Goal: Understand process/instructions: Learn how to perform a task or action

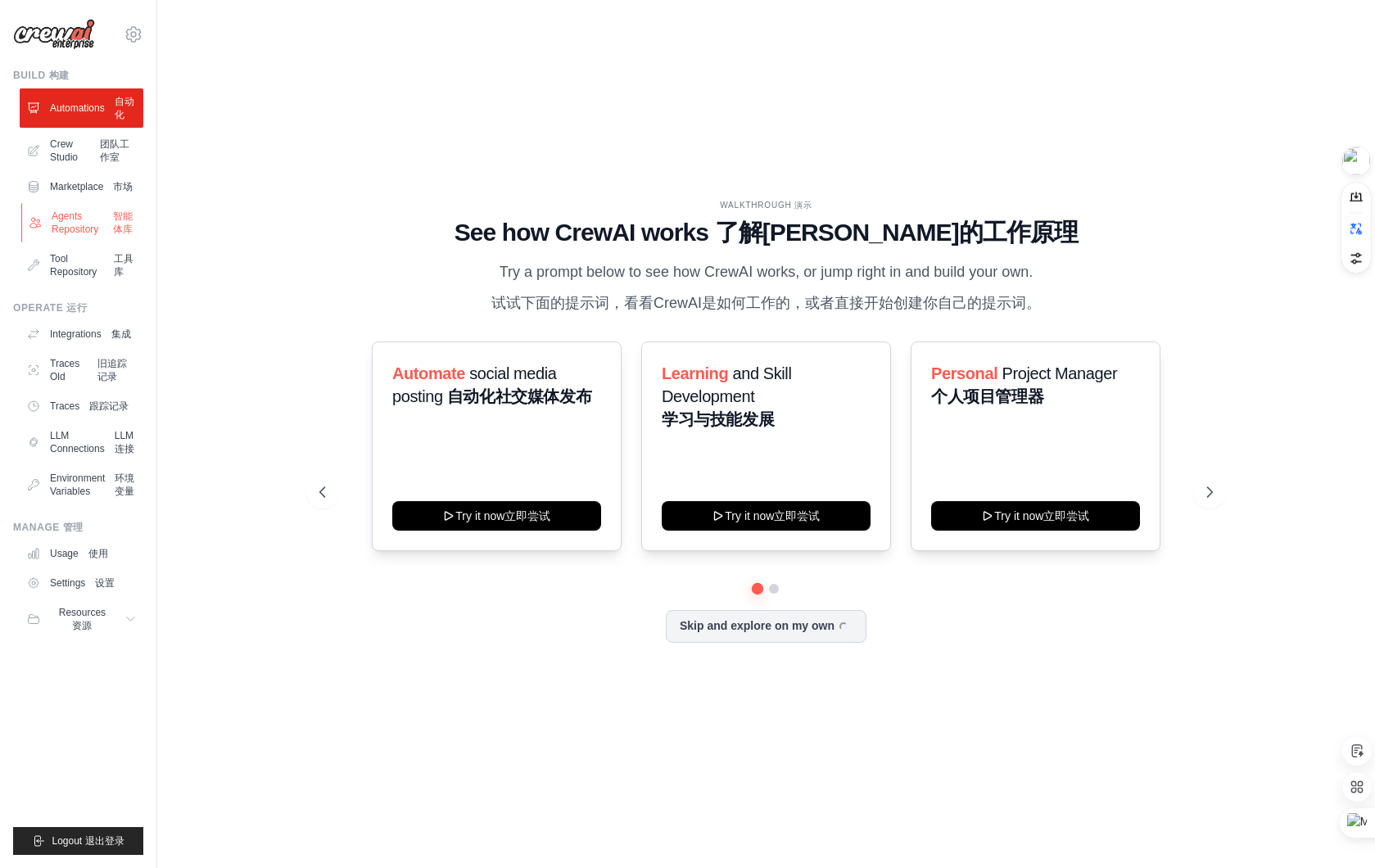
click at [112, 220] on link "Agents Repository Agents Repository 智能体库" at bounding box center [83, 223] width 124 height 39
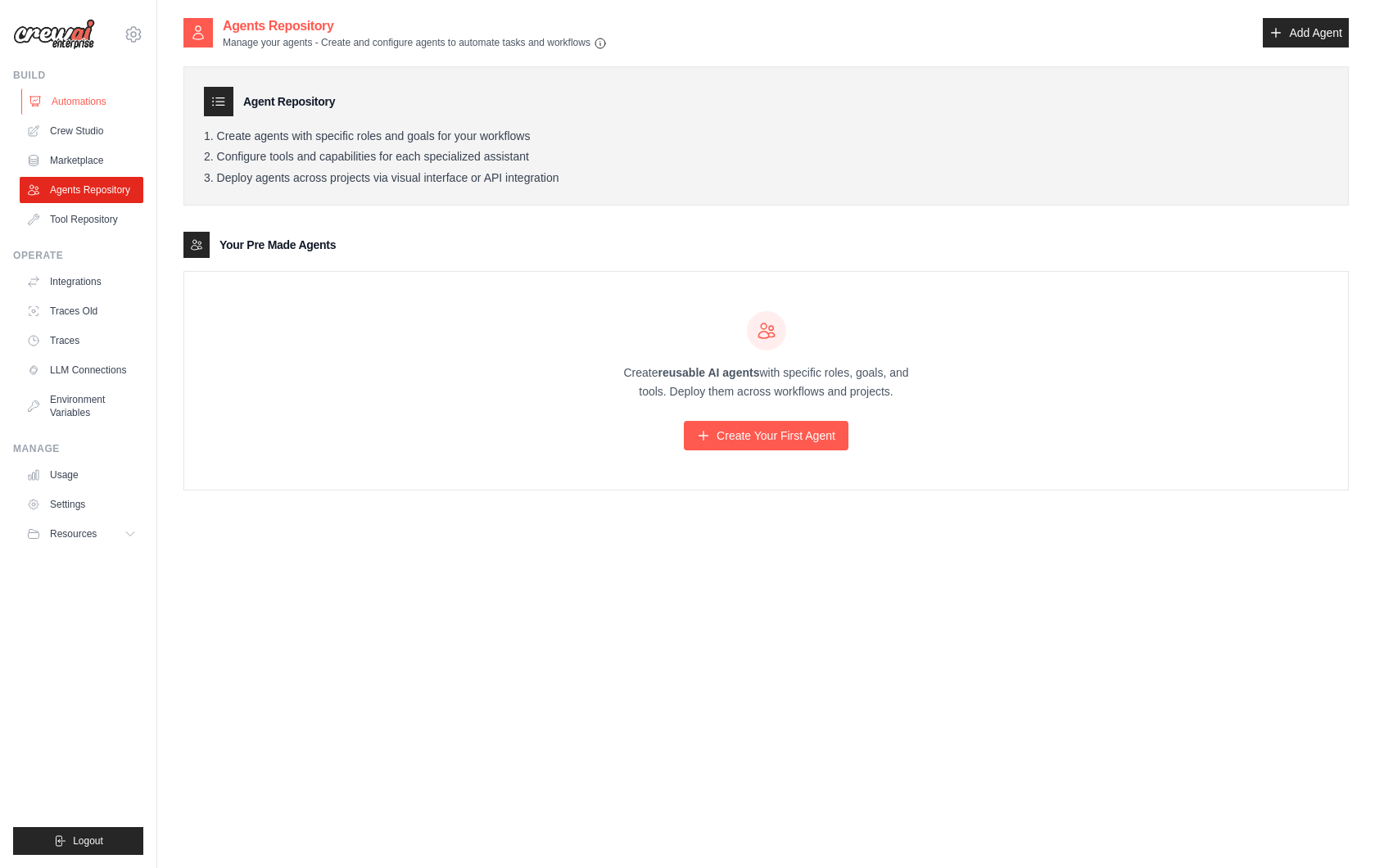
click at [103, 103] on link "Automations" at bounding box center [83, 101] width 124 height 27
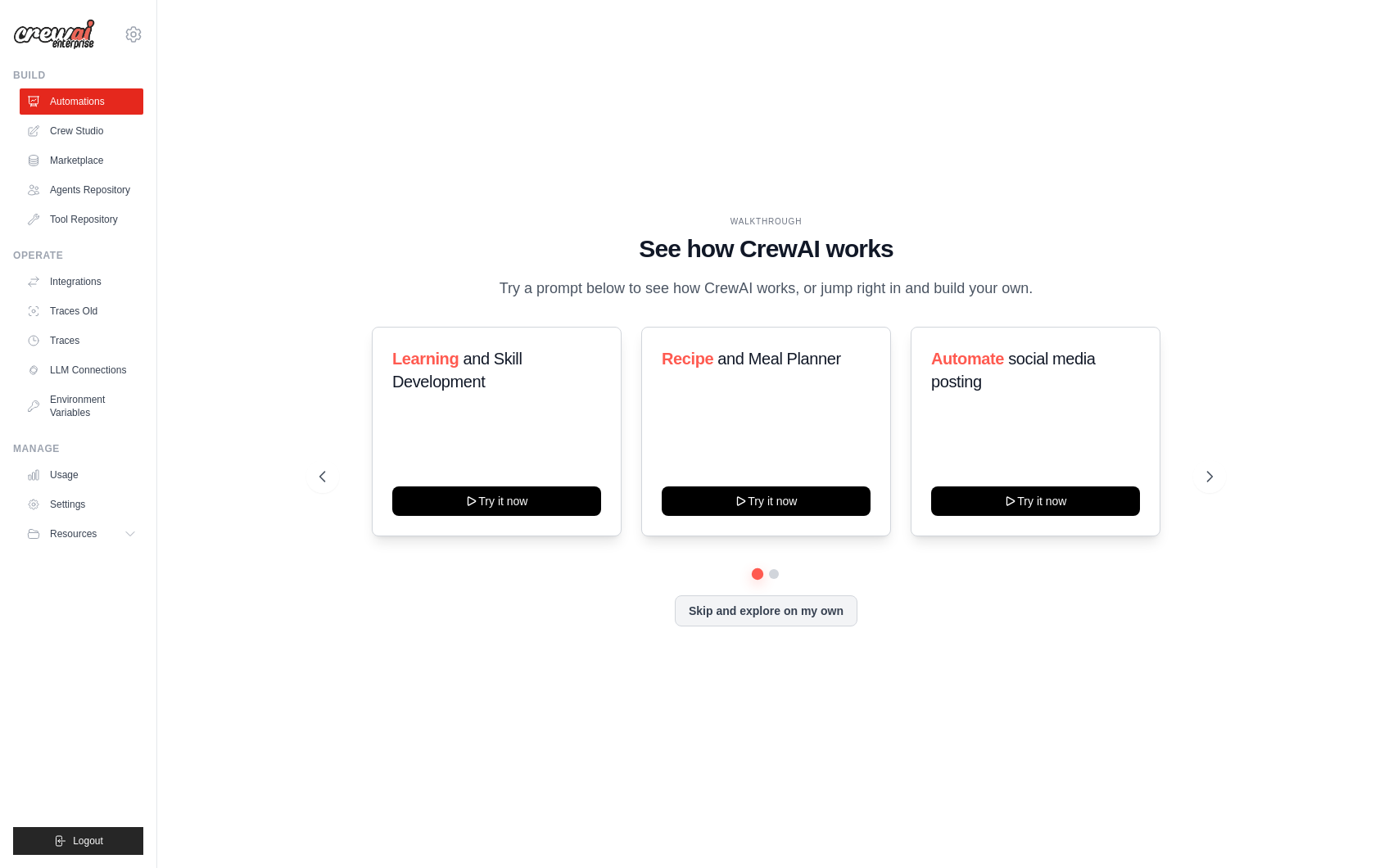
click at [537, 314] on div "WALKTHROUGH See how [PERSON_NAME] works Try a prompt below to see how [PERSON_N…" at bounding box center [766, 434] width 932 height 437
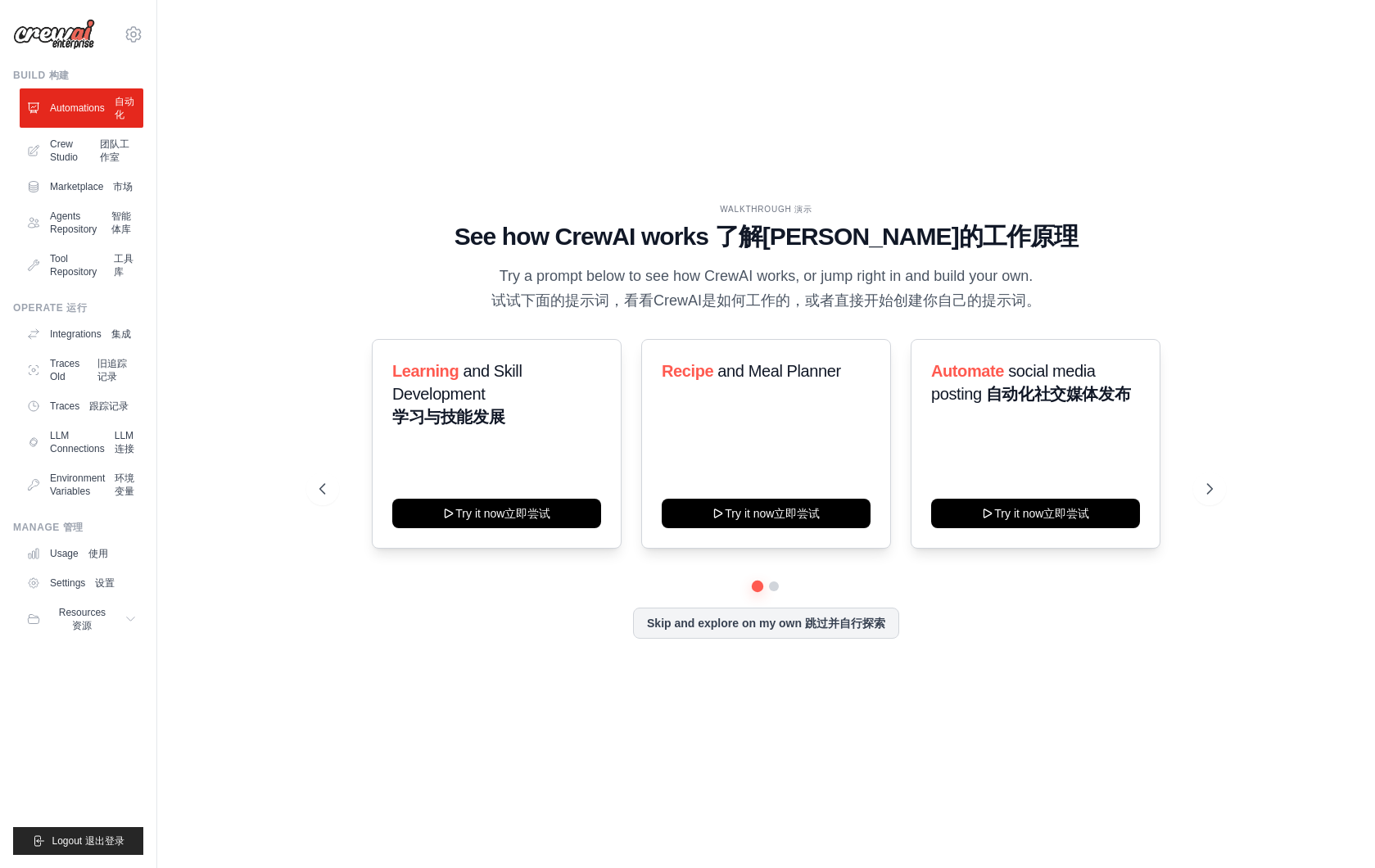
click at [577, 309] on span "试试下面的提示词，看看CrewAI是如何工作的，或者直接开始创建你自己的提示词。" at bounding box center [766, 300] width 550 height 16
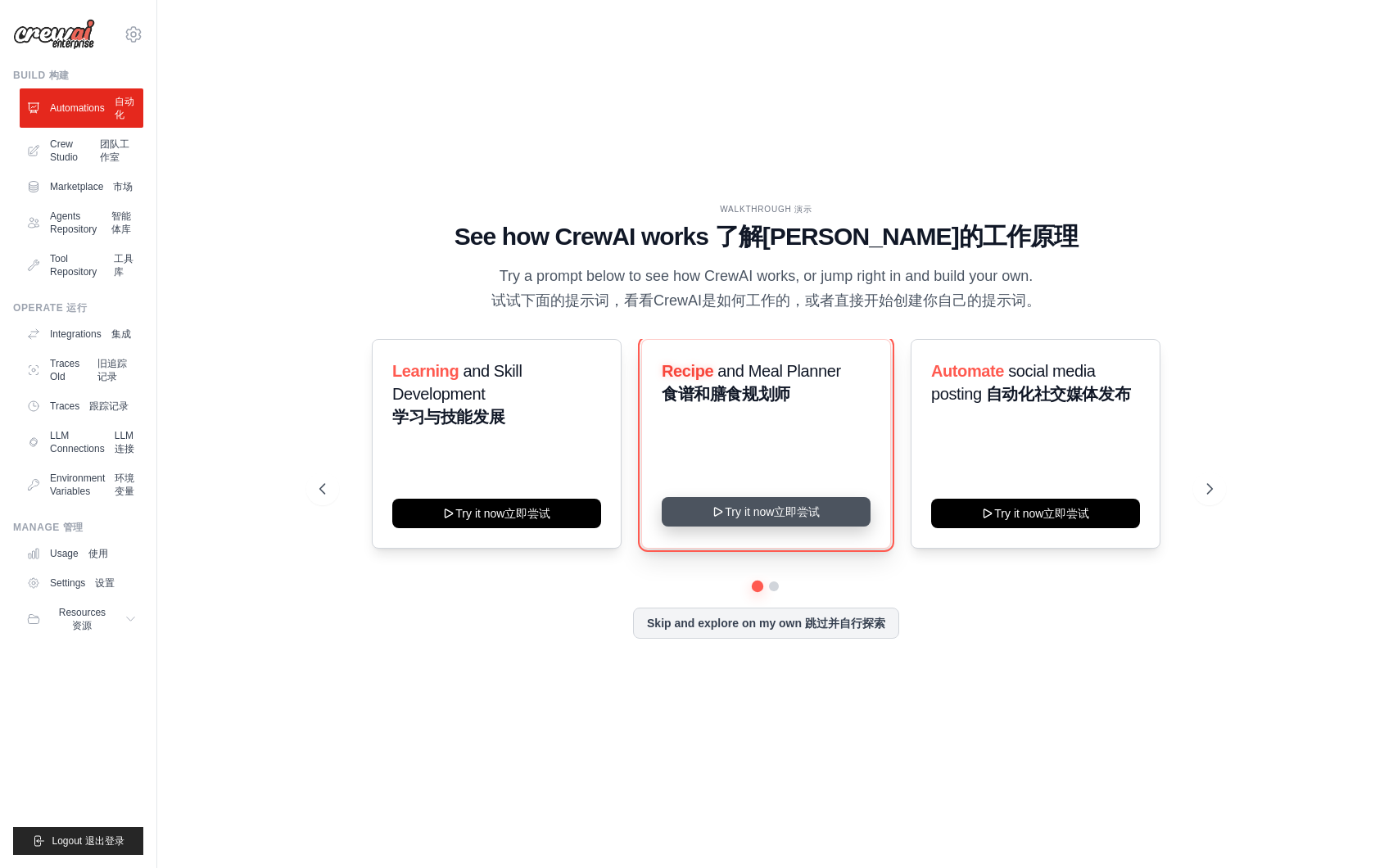
click at [739, 527] on button "Try it now Try it now 立即尝试" at bounding box center [767, 512] width 209 height 29
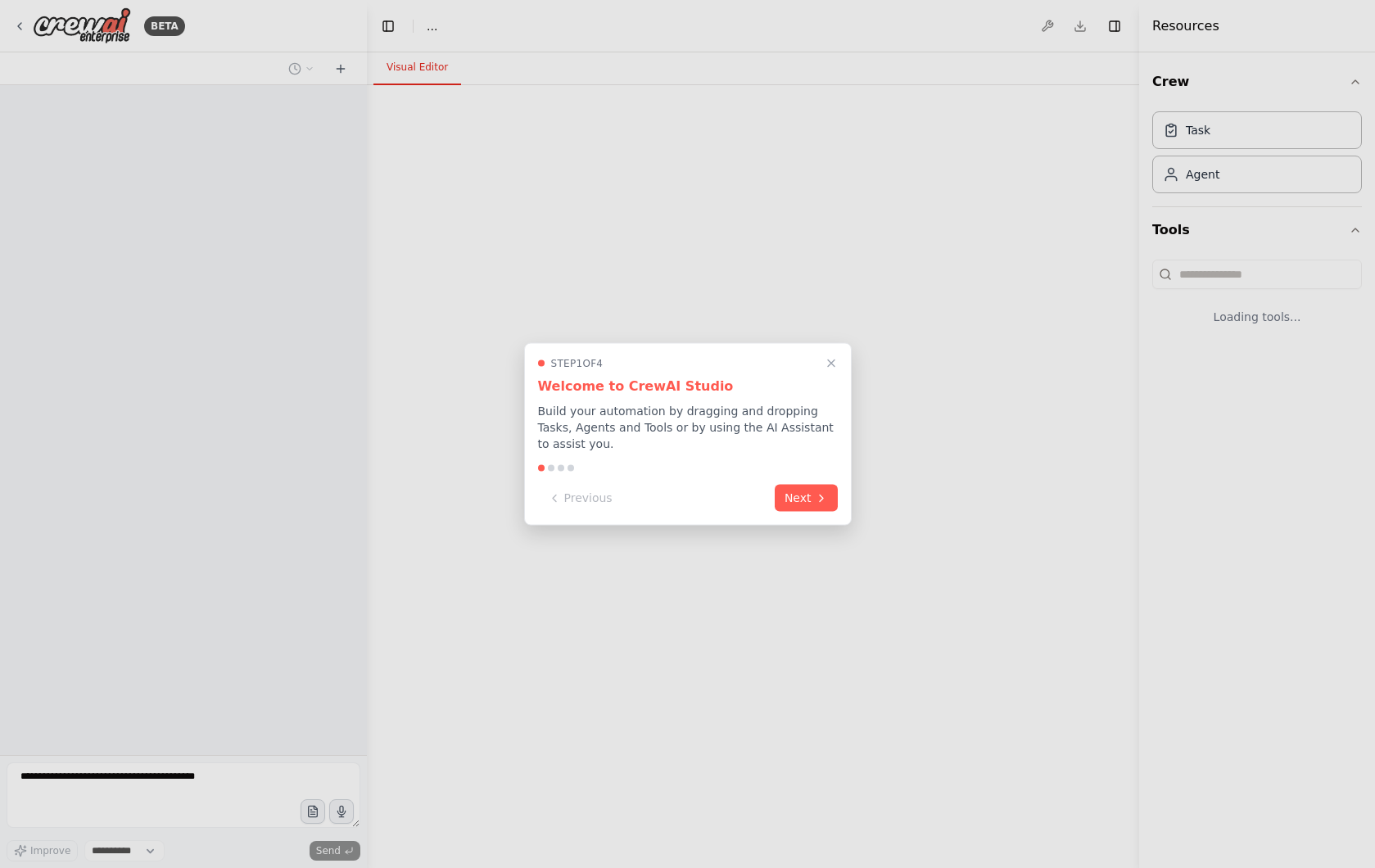
select select "****"
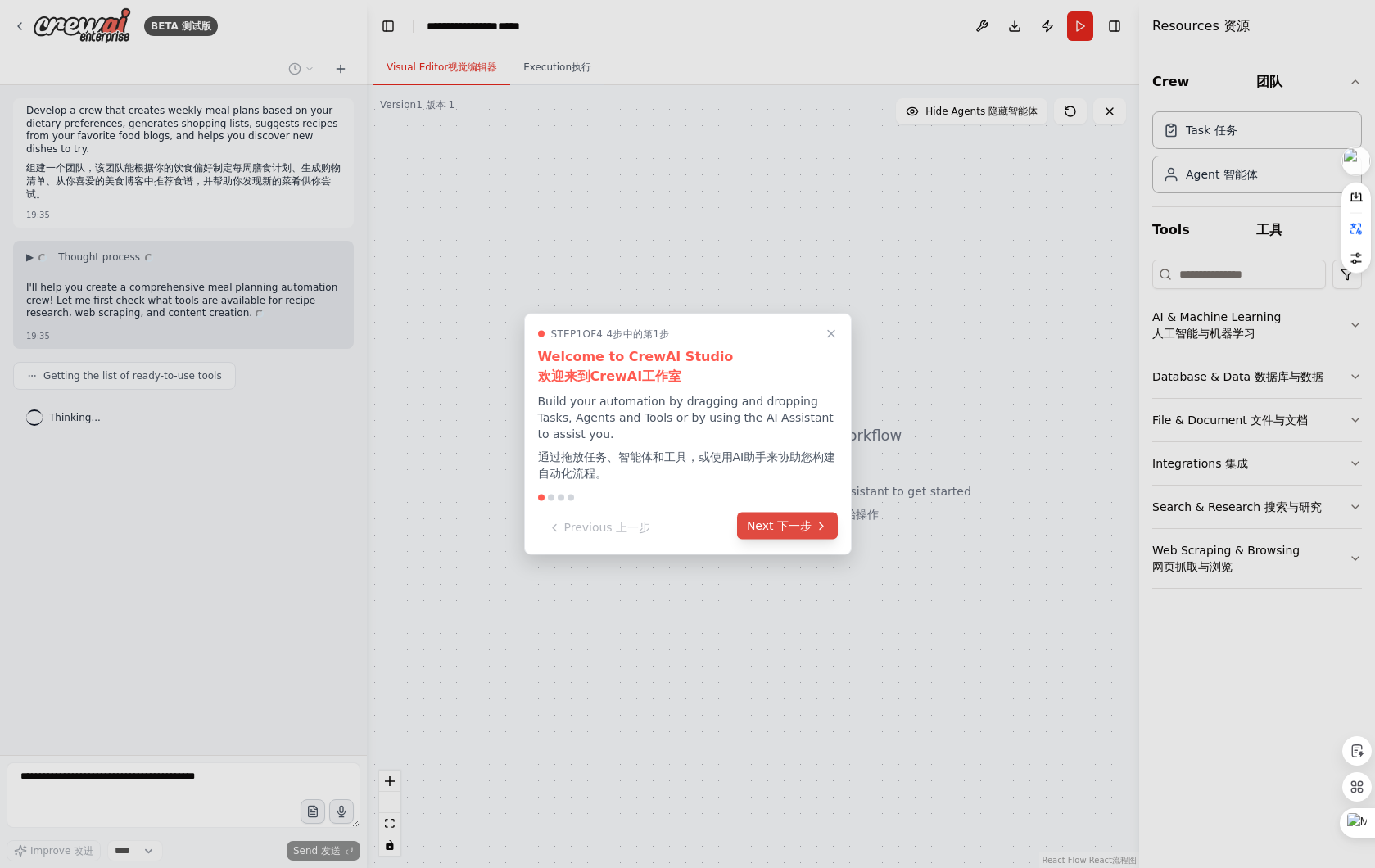
click at [769, 532] on button "Next Next 下一步" at bounding box center [787, 527] width 100 height 27
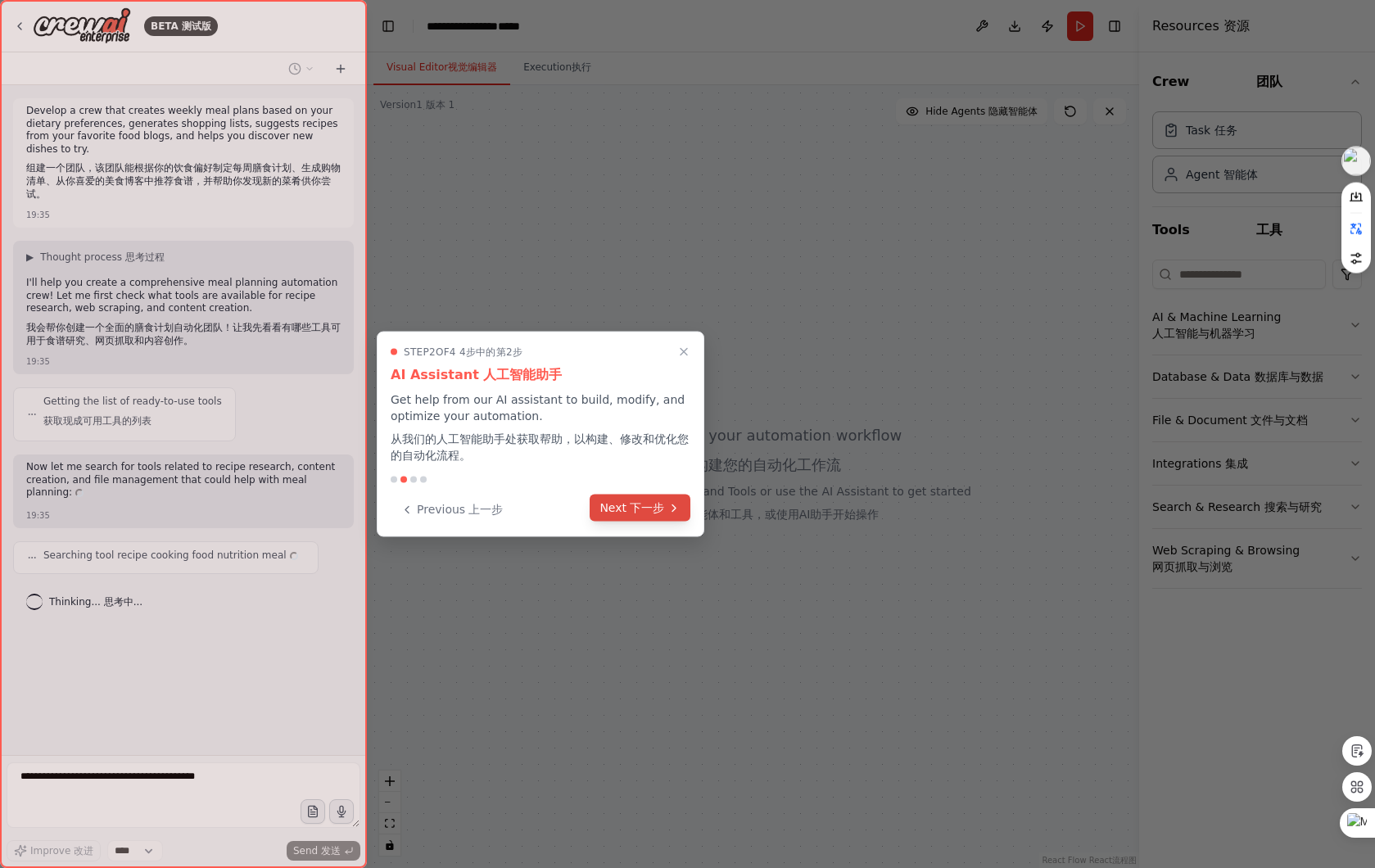
click at [628, 509] on button "Next Next 下一步" at bounding box center [640, 509] width 100 height 27
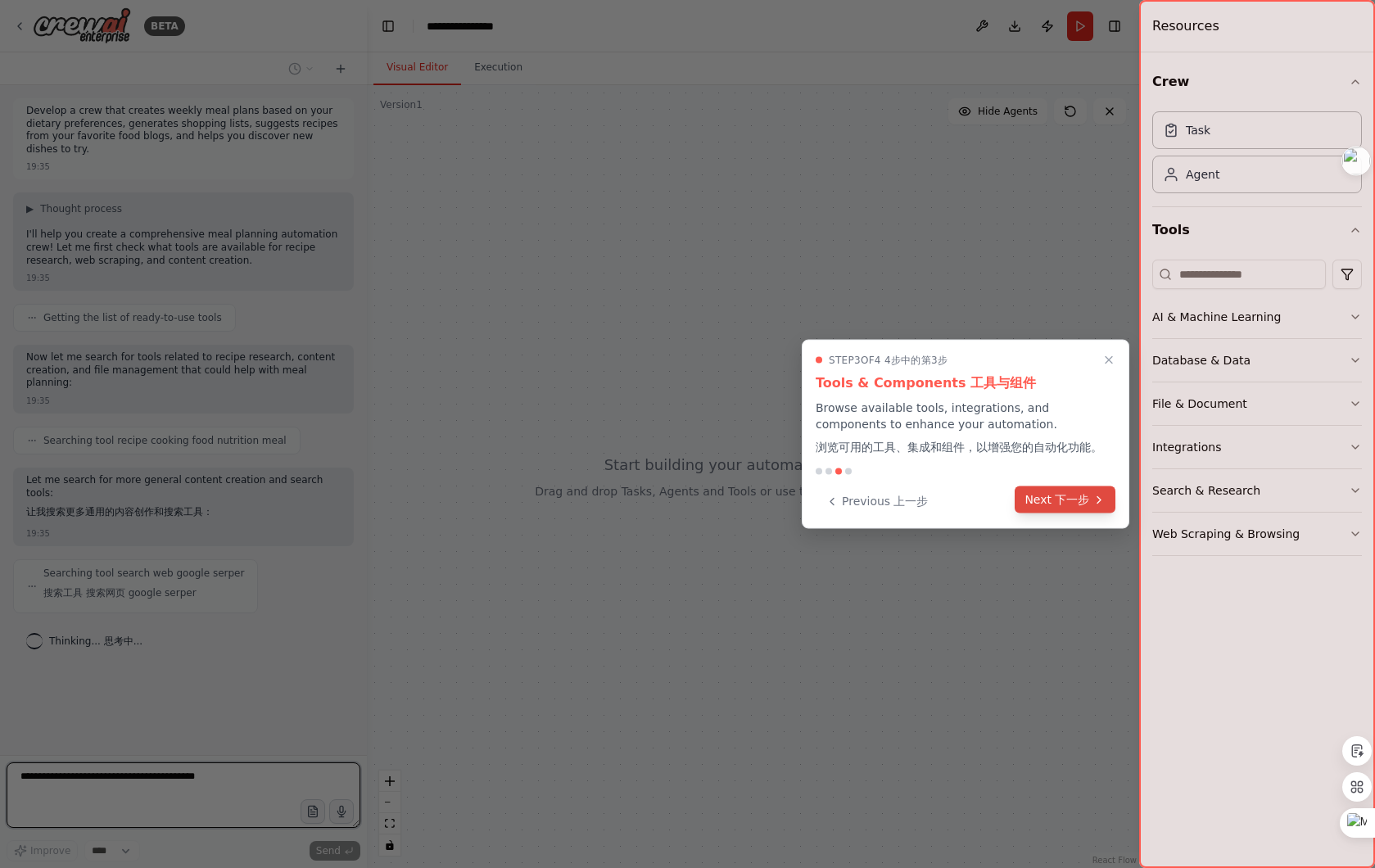
click at [1052, 497] on button "Next Next 下一步" at bounding box center [1064, 500] width 100 height 27
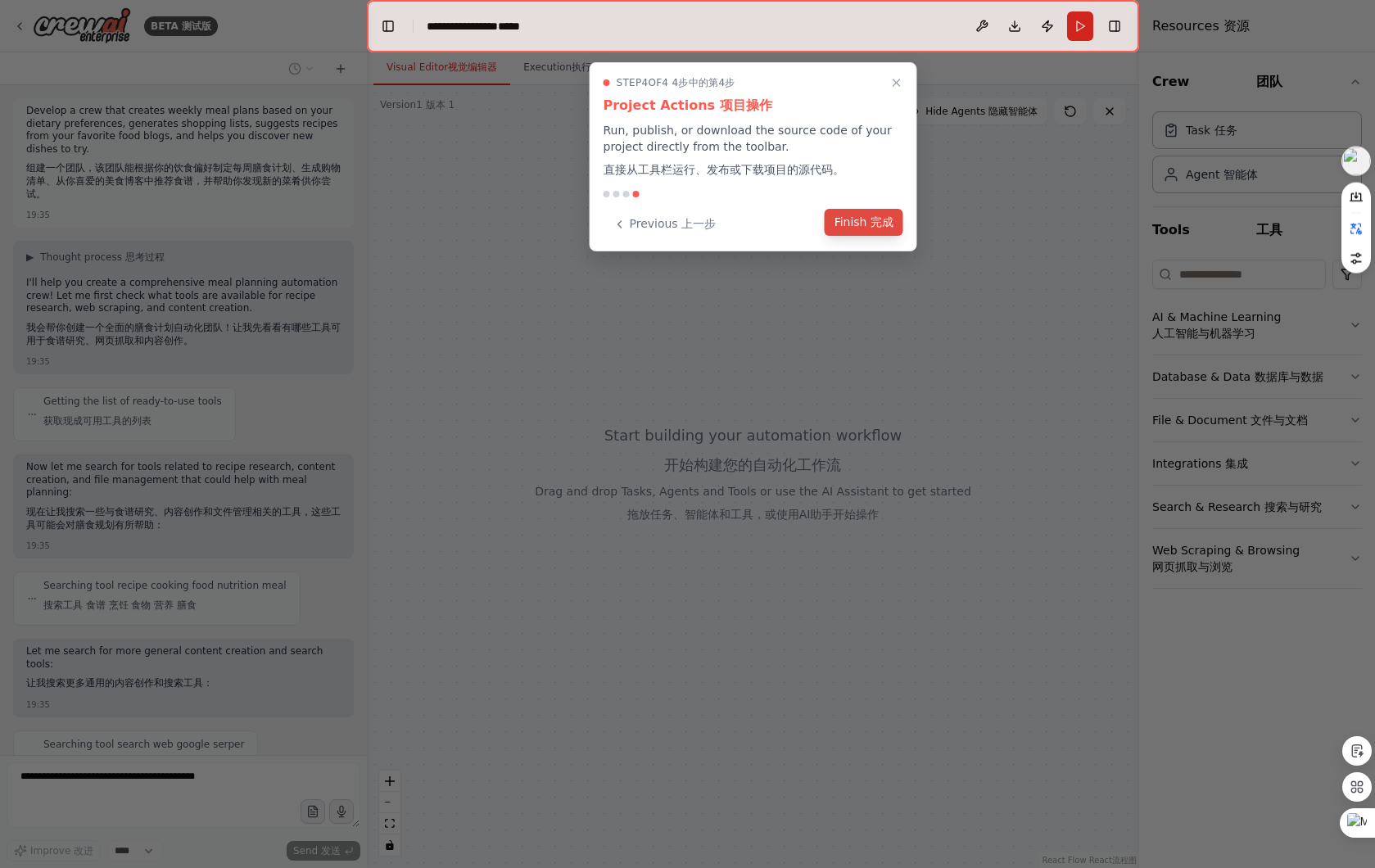
click at [880, 219] on span "完成" at bounding box center [882, 221] width 23 height 13
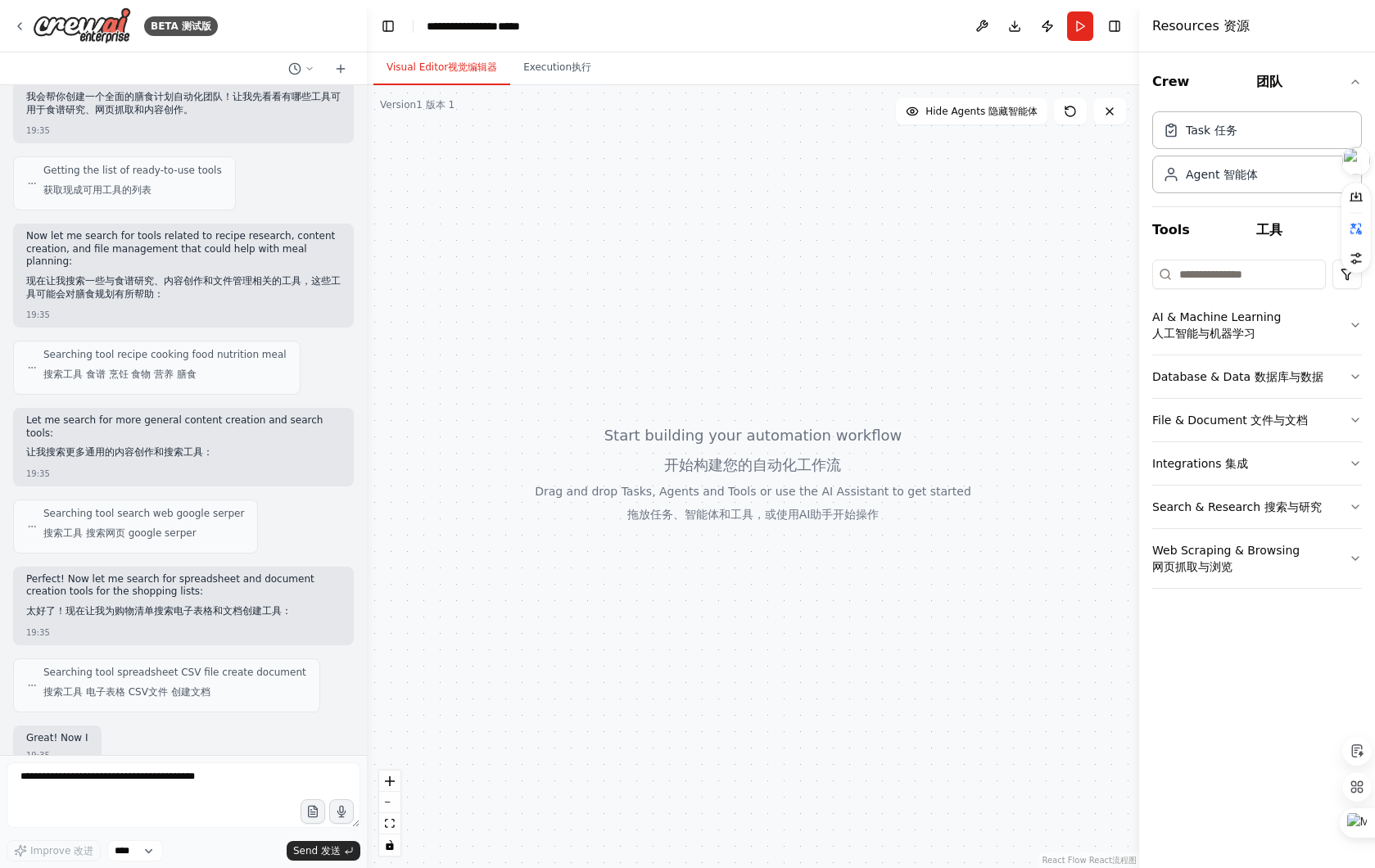
click at [151, 261] on div "Develop a crew that creates weekly meal plans based on your dietary preferences…" at bounding box center [184, 419] width 367 height 670
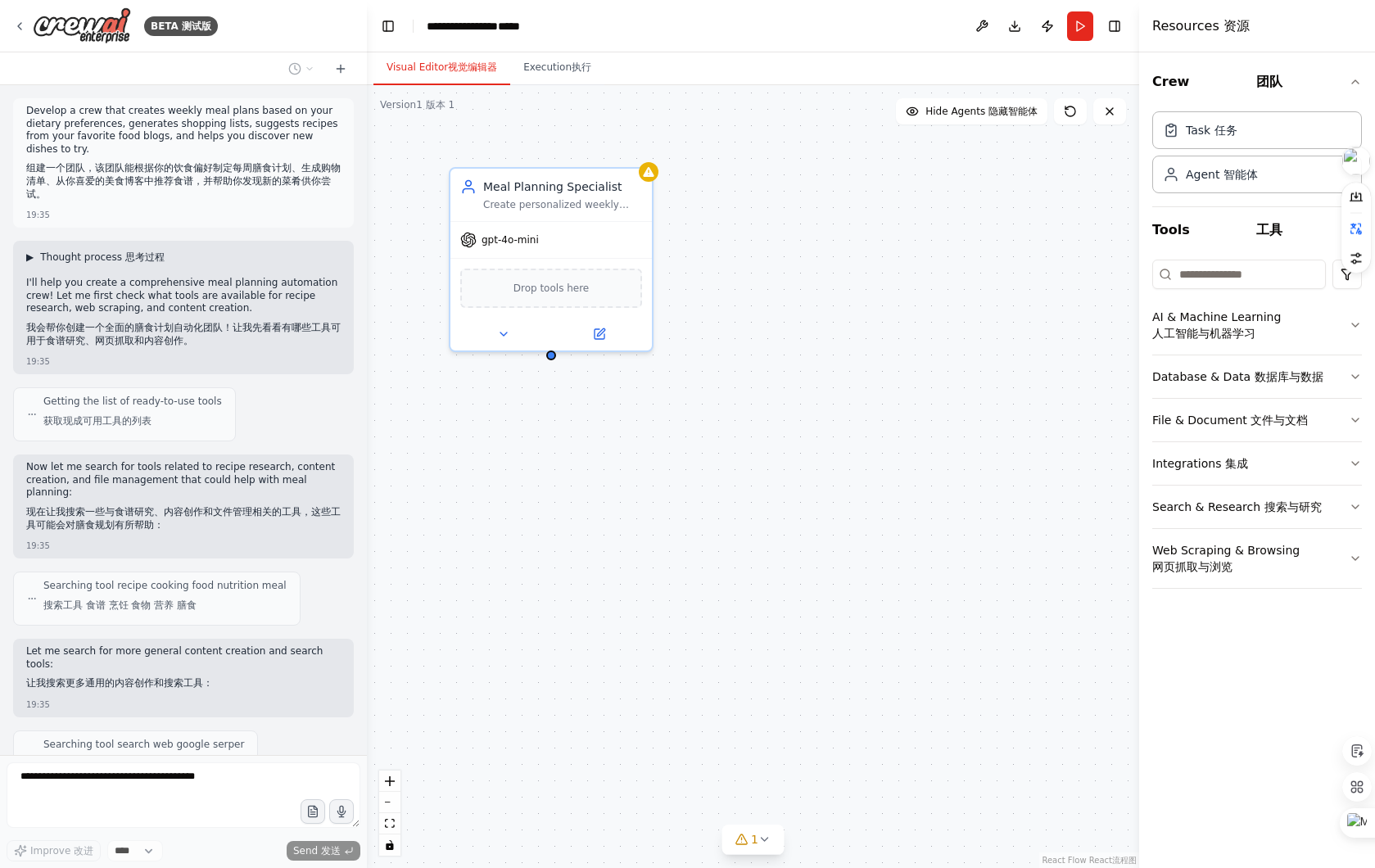
click at [139, 257] on span "思考过程" at bounding box center [145, 256] width 39 height 11
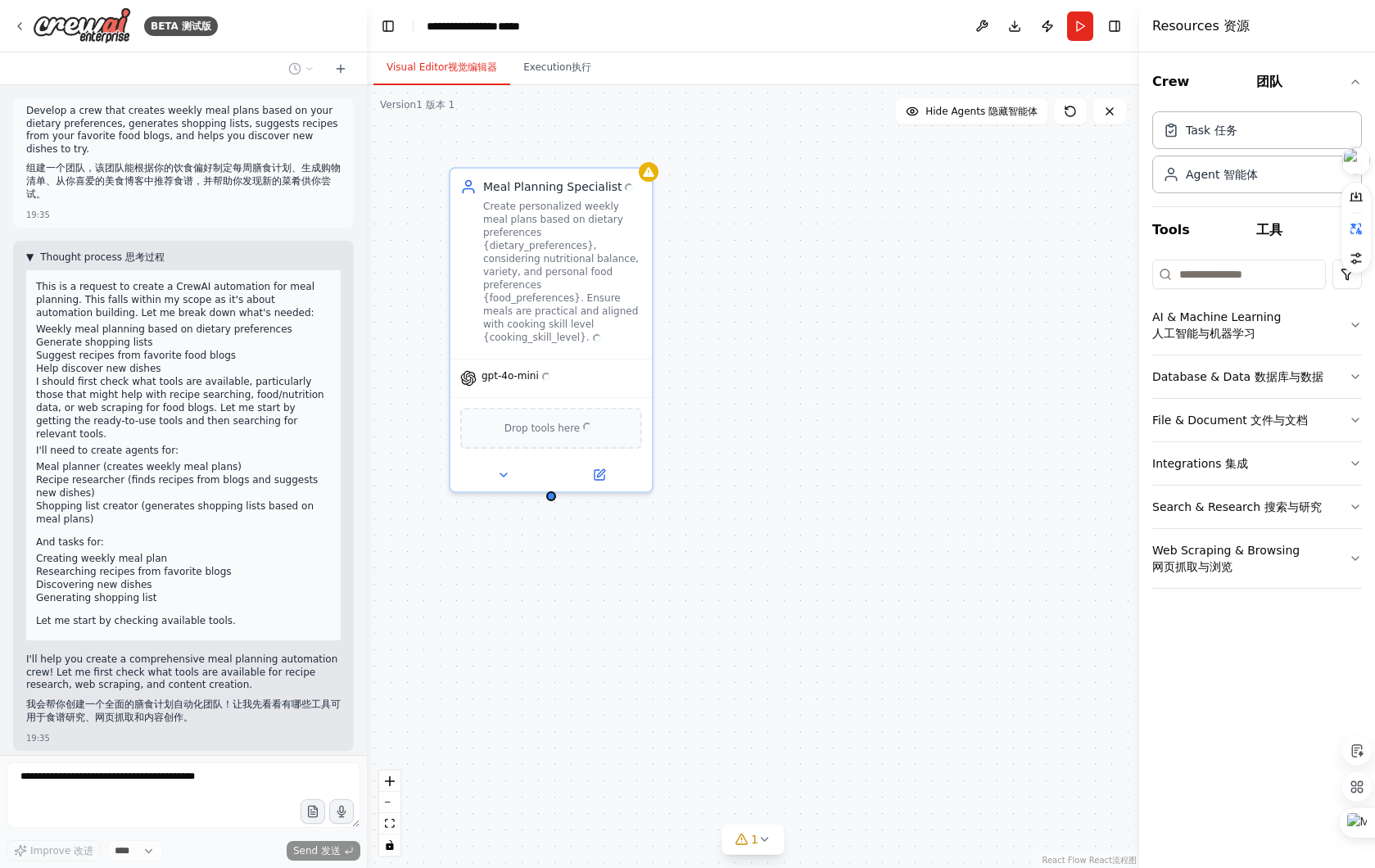
click at [139, 258] on span "思考过程" at bounding box center [145, 256] width 39 height 11
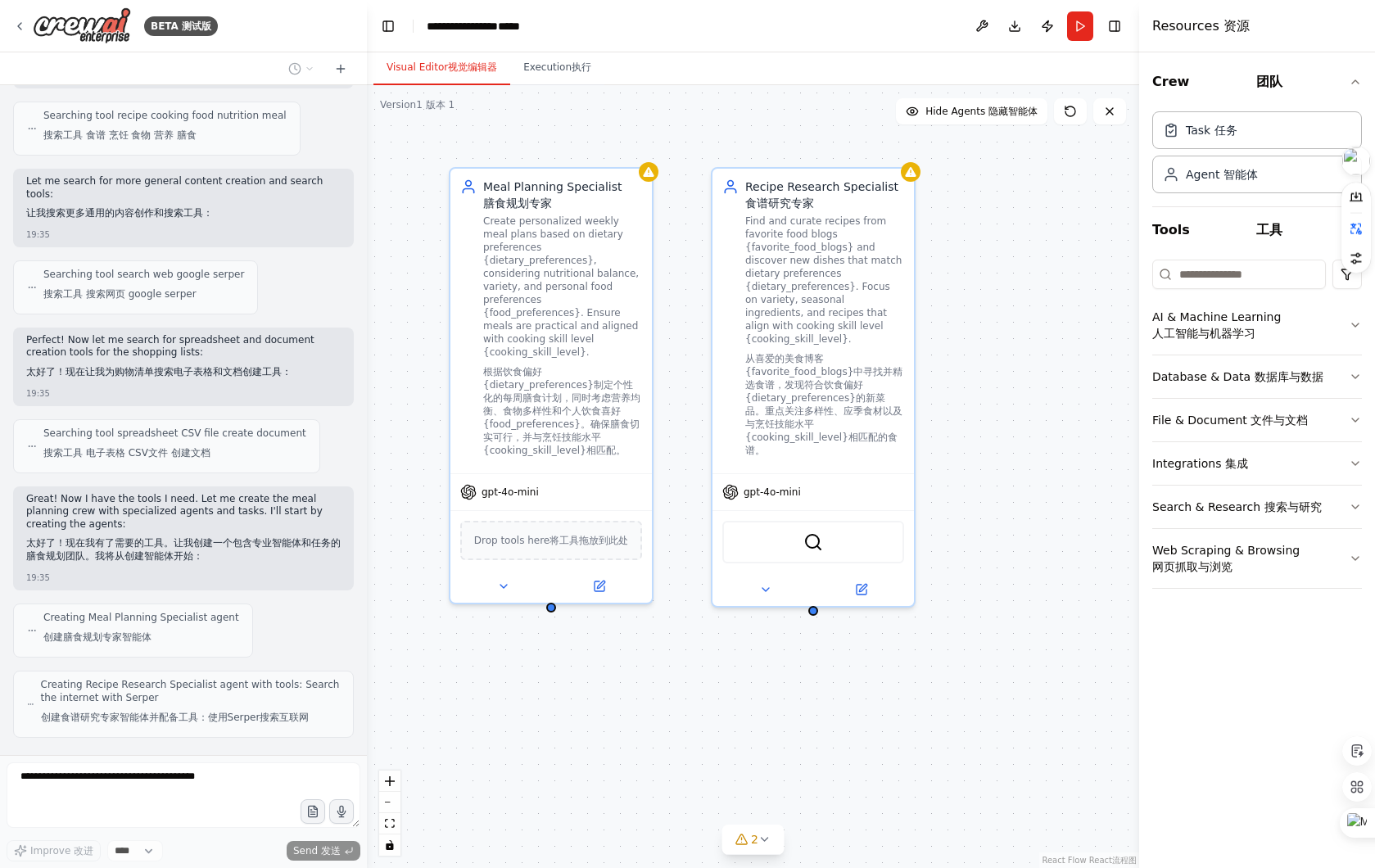
scroll to position [522, 0]
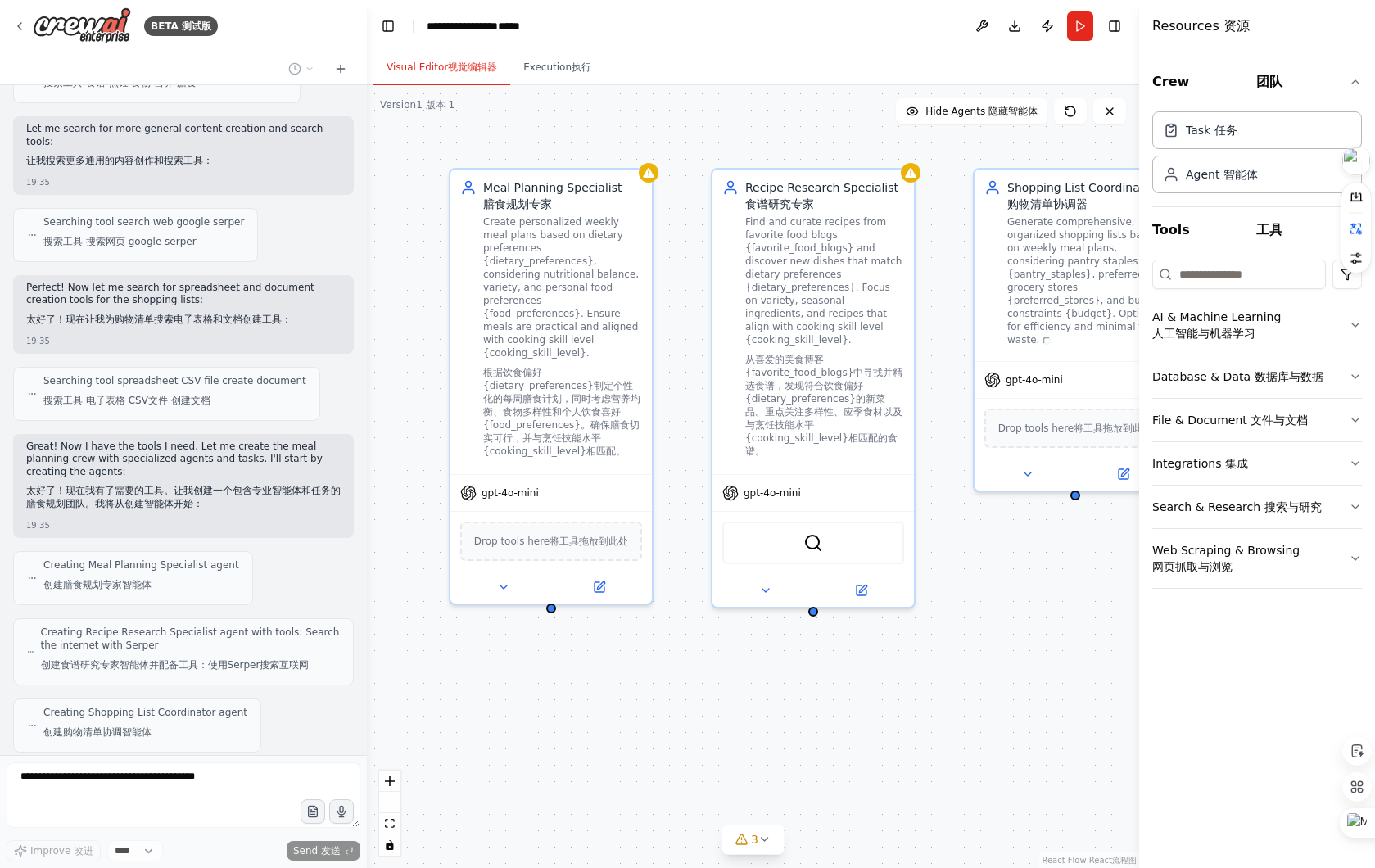
click at [556, 600] on div "Meal Planning Specialist Meal Planning Specialist 膳食规划专家 Create personalized we…" at bounding box center [753, 476] width 773 height 783
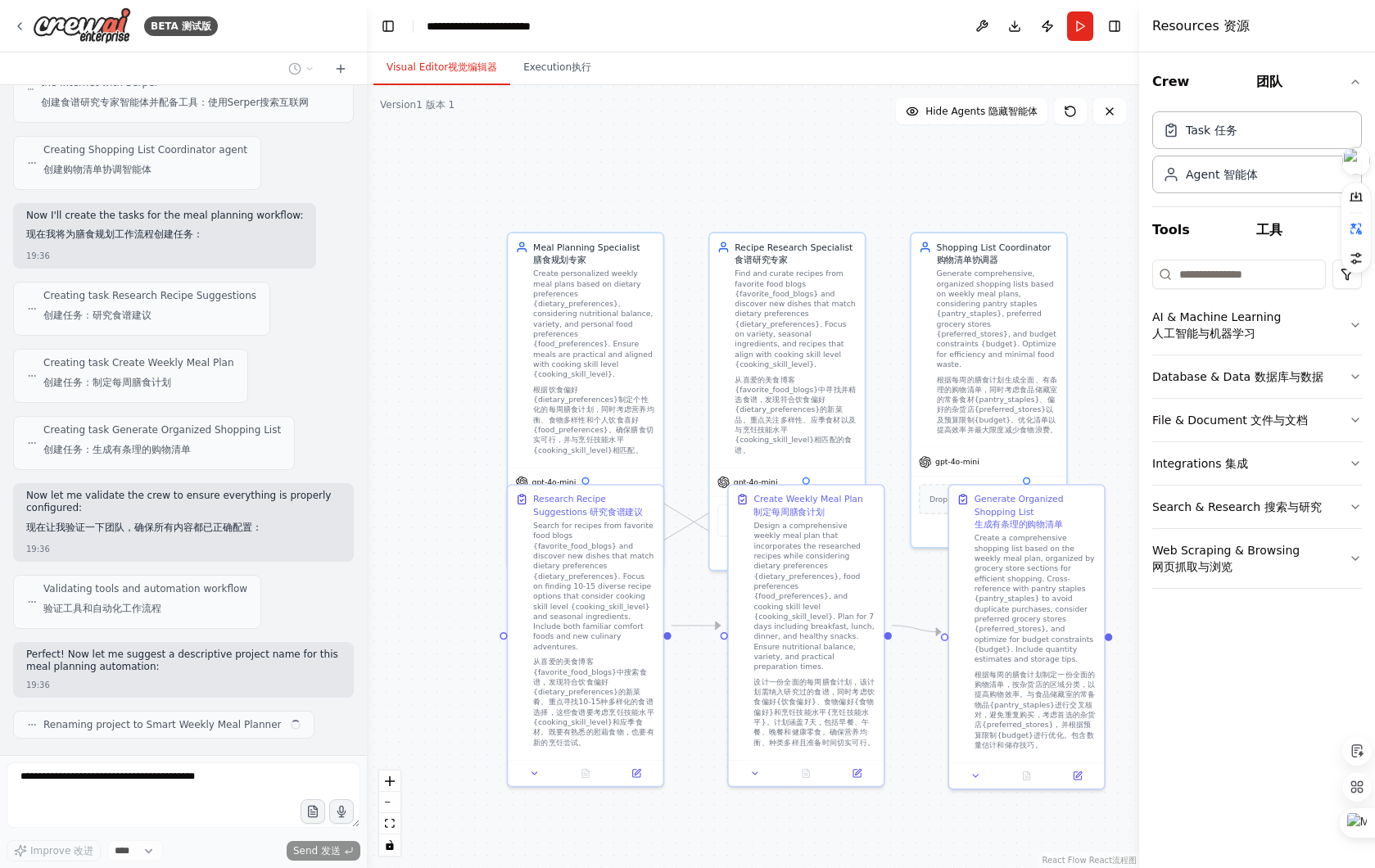
scroll to position [1098, 0]
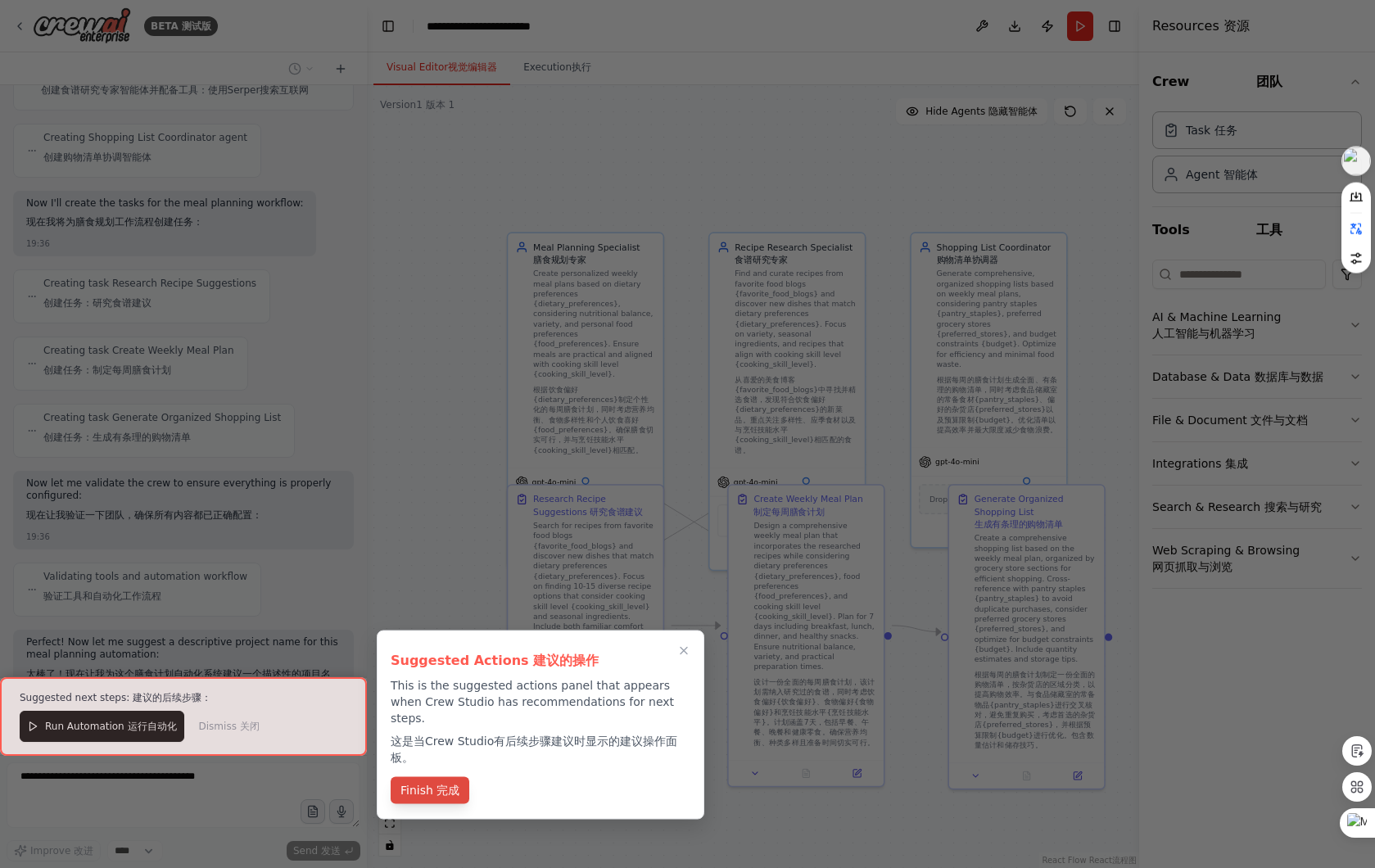
click at [447, 784] on span "完成" at bounding box center [448, 790] width 23 height 13
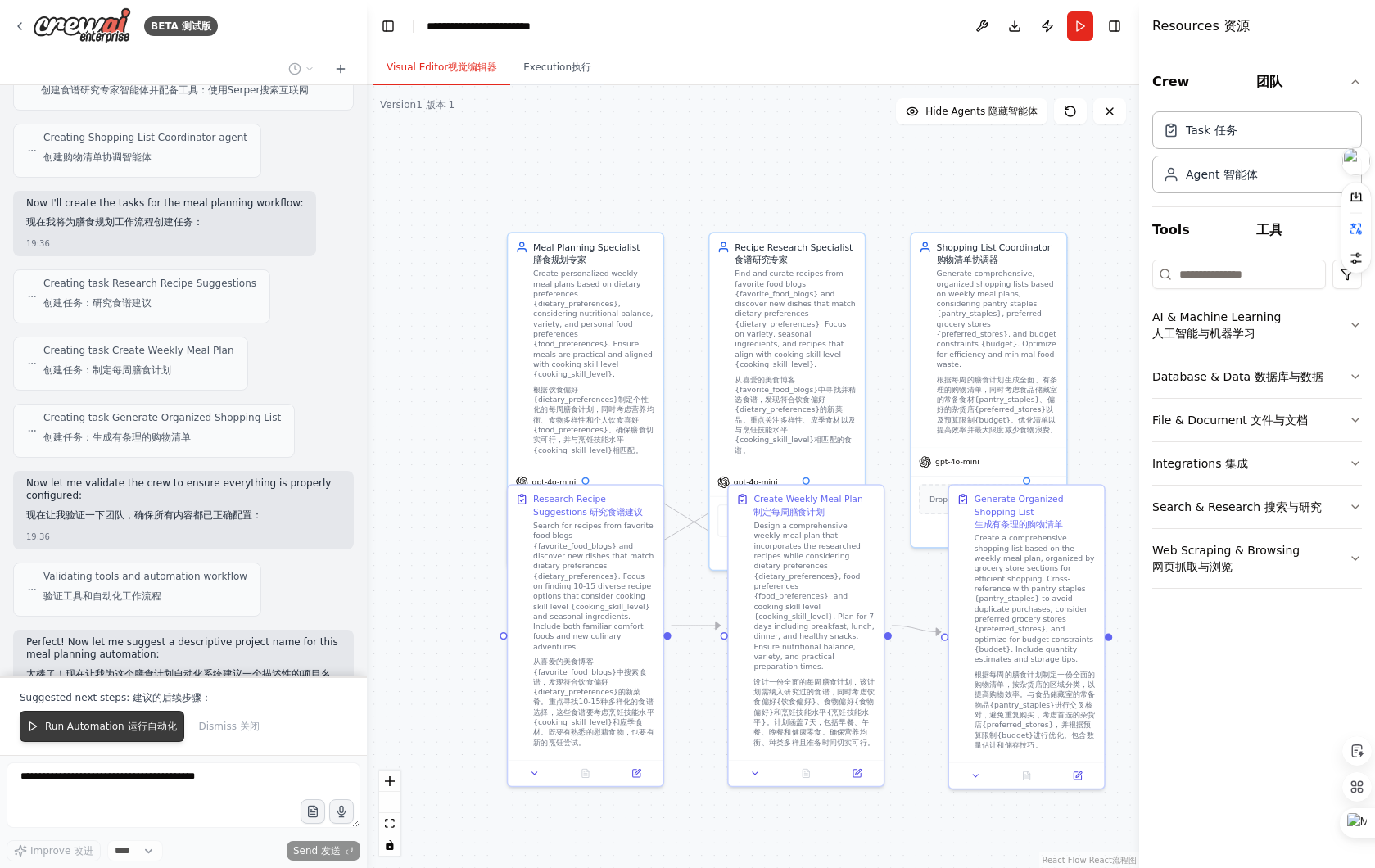
click at [130, 711] on button "Run Automation Run Automation 运行自动化" at bounding box center [102, 726] width 165 height 31
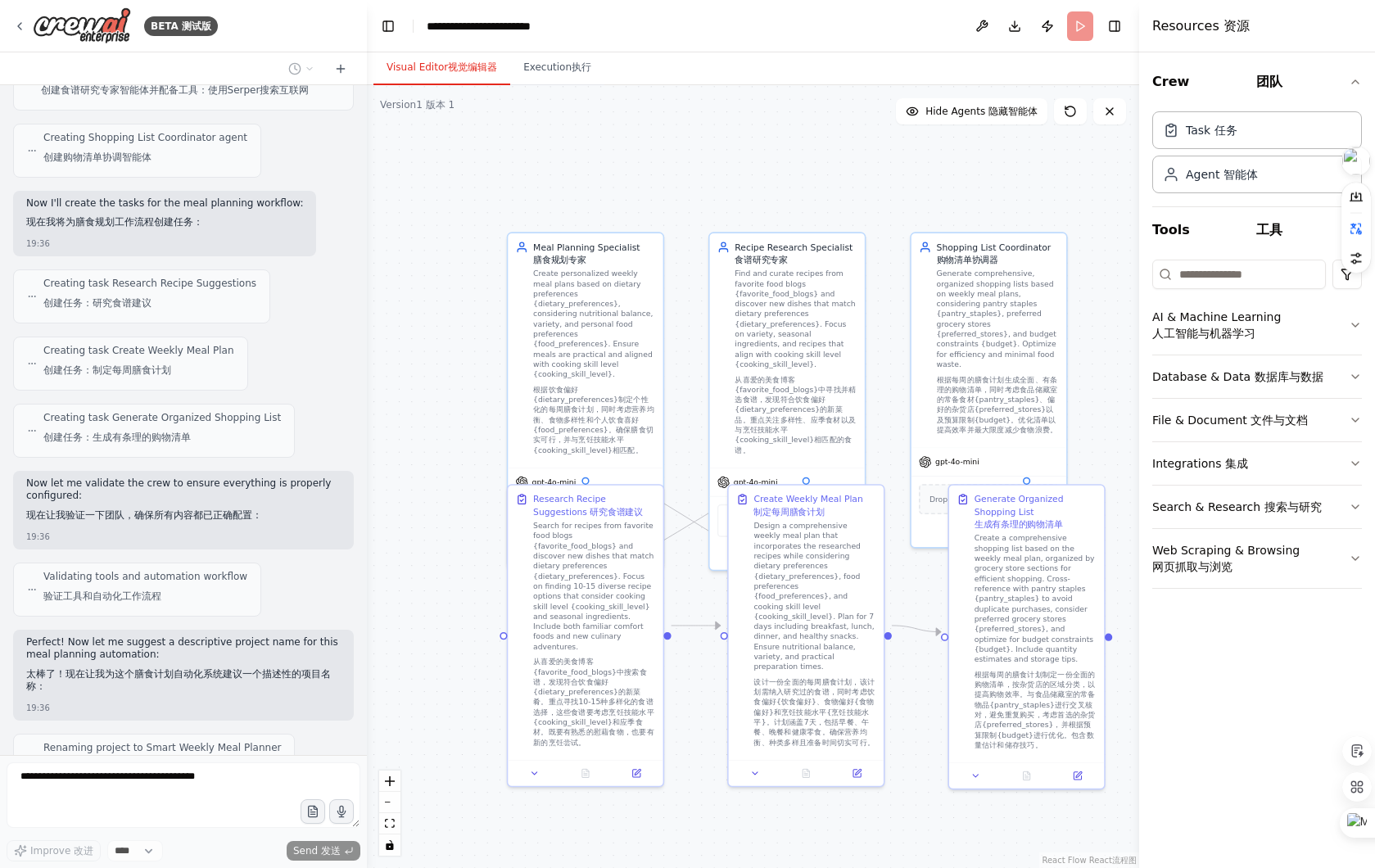
scroll to position [1160, 0]
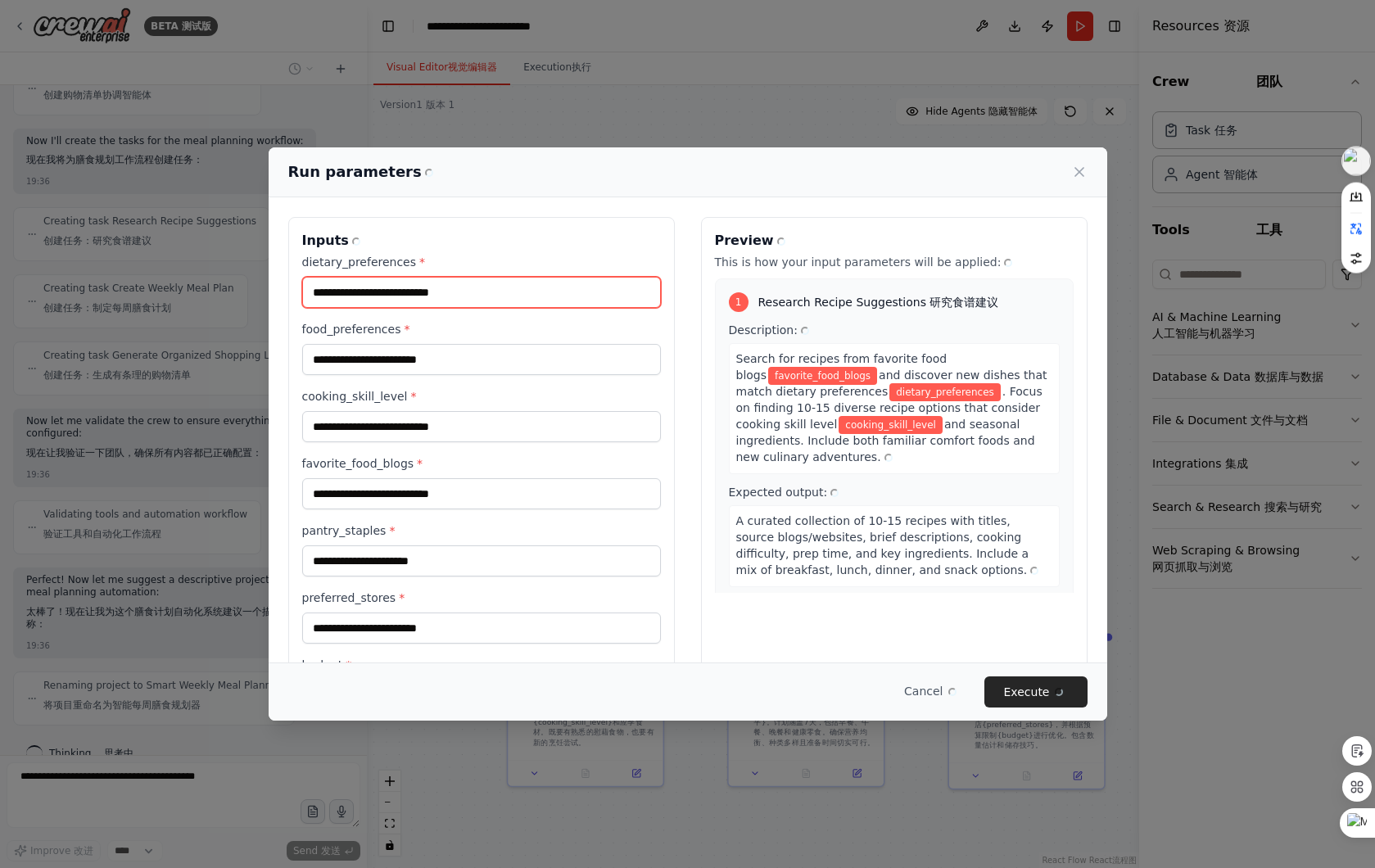
click at [534, 298] on input "dietary_preferences *" at bounding box center [481, 292] width 359 height 31
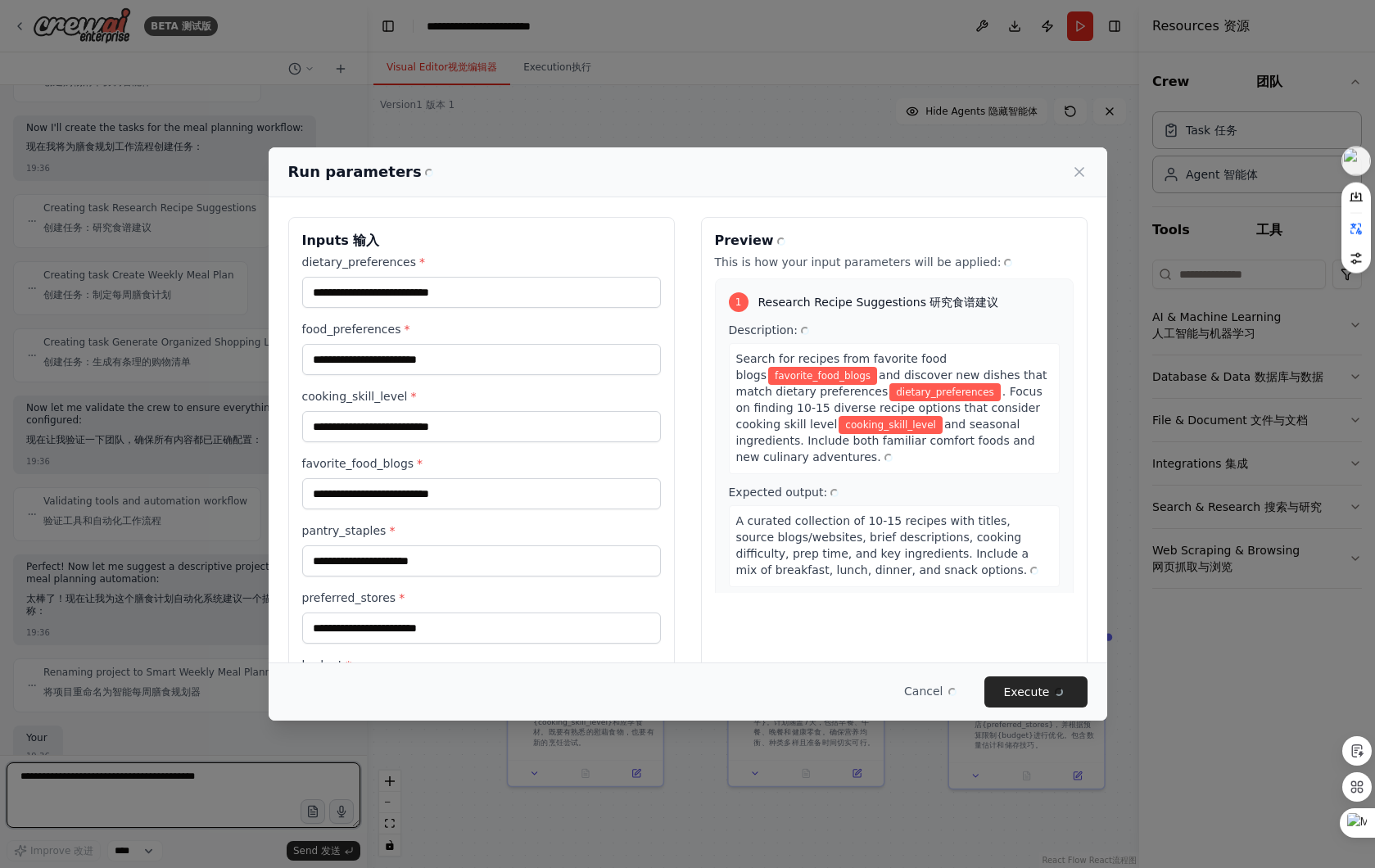
click at [533, 383] on div "dietary_preferences * food_preferences * cooking_skill_level * favorite_food_bl…" at bounding box center [481, 482] width 359 height 457
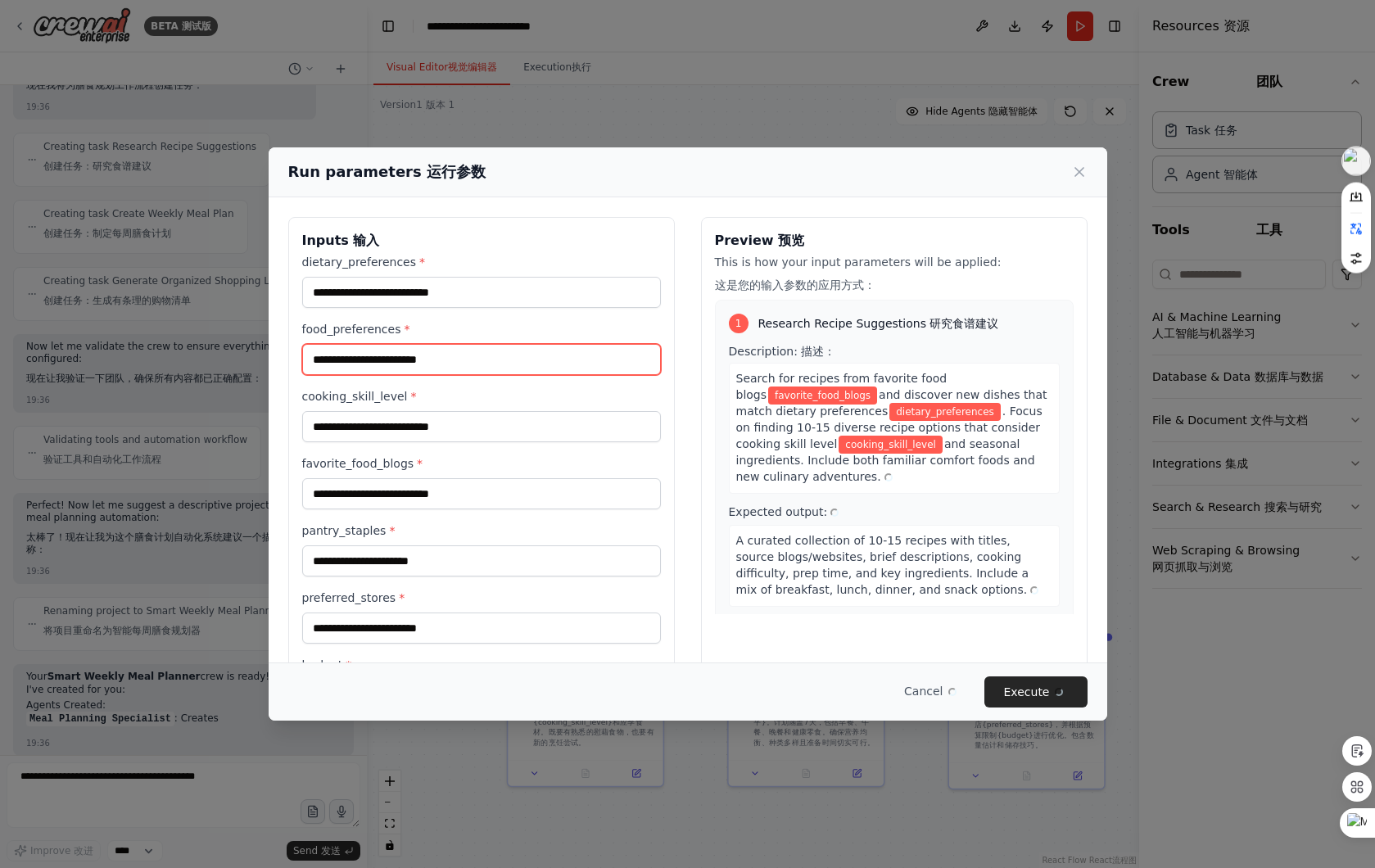
click at [522, 367] on input "food_preferences *" at bounding box center [481, 359] width 359 height 31
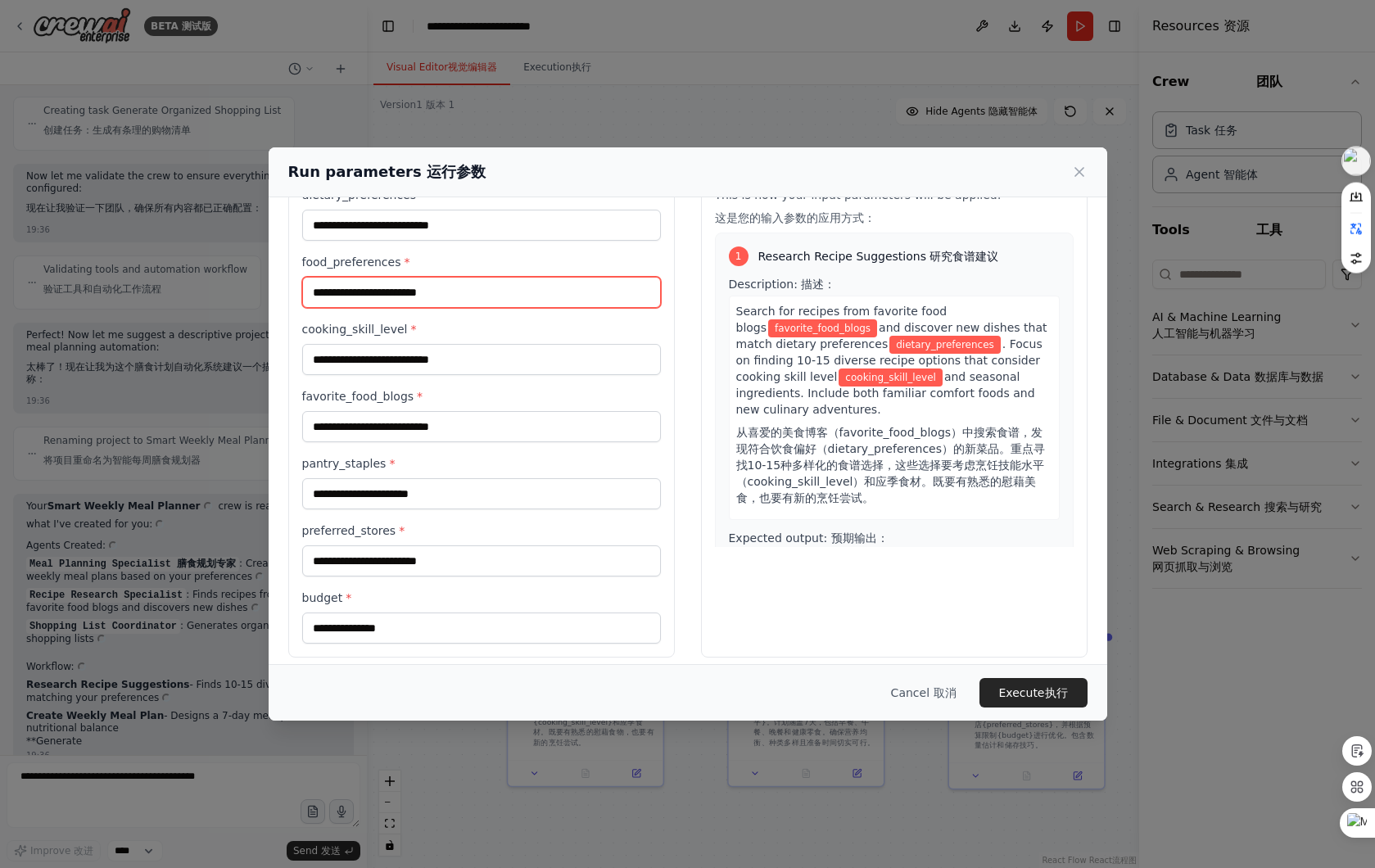
scroll to position [81, 0]
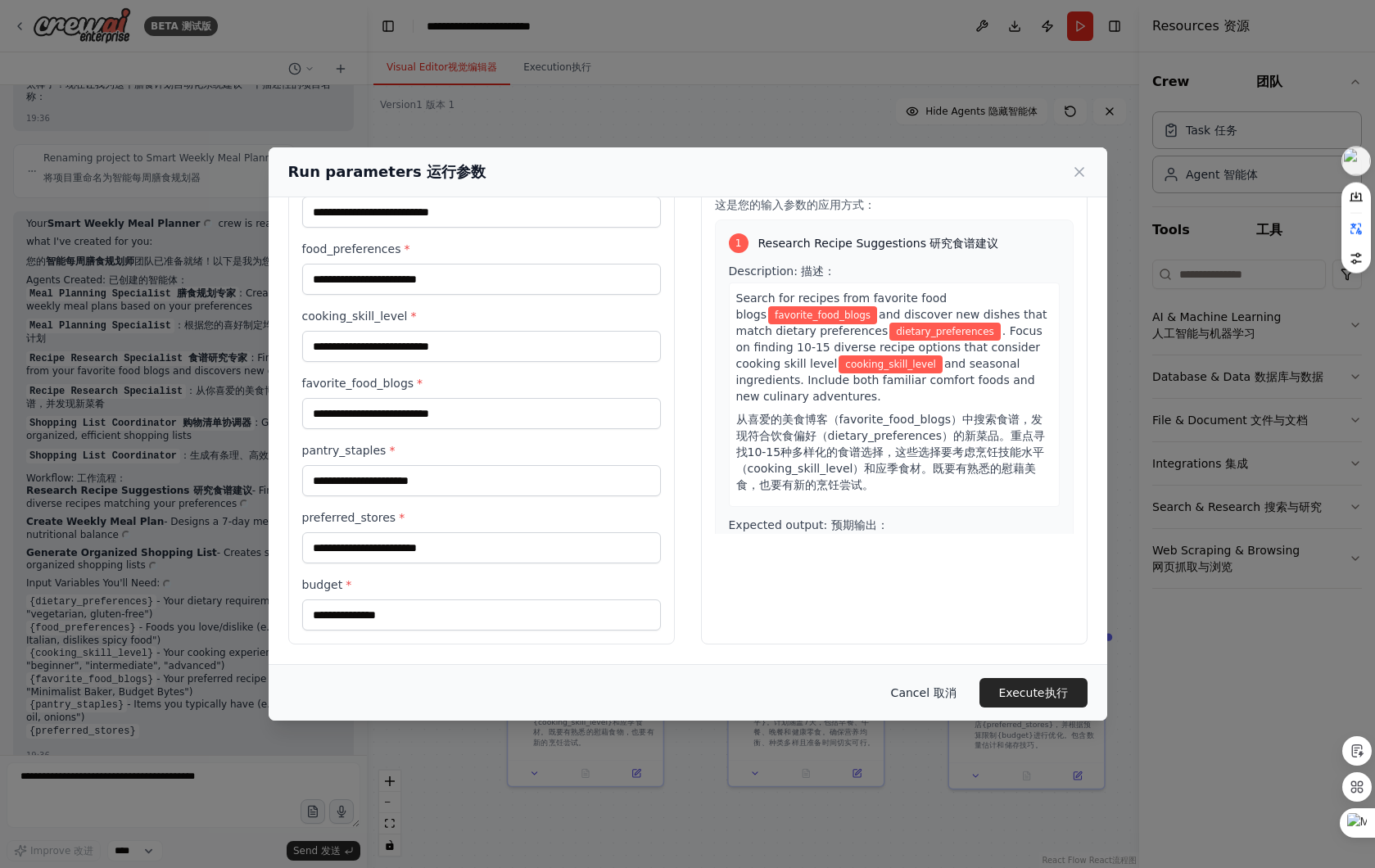
click at [937, 688] on span "取消" at bounding box center [945, 692] width 23 height 13
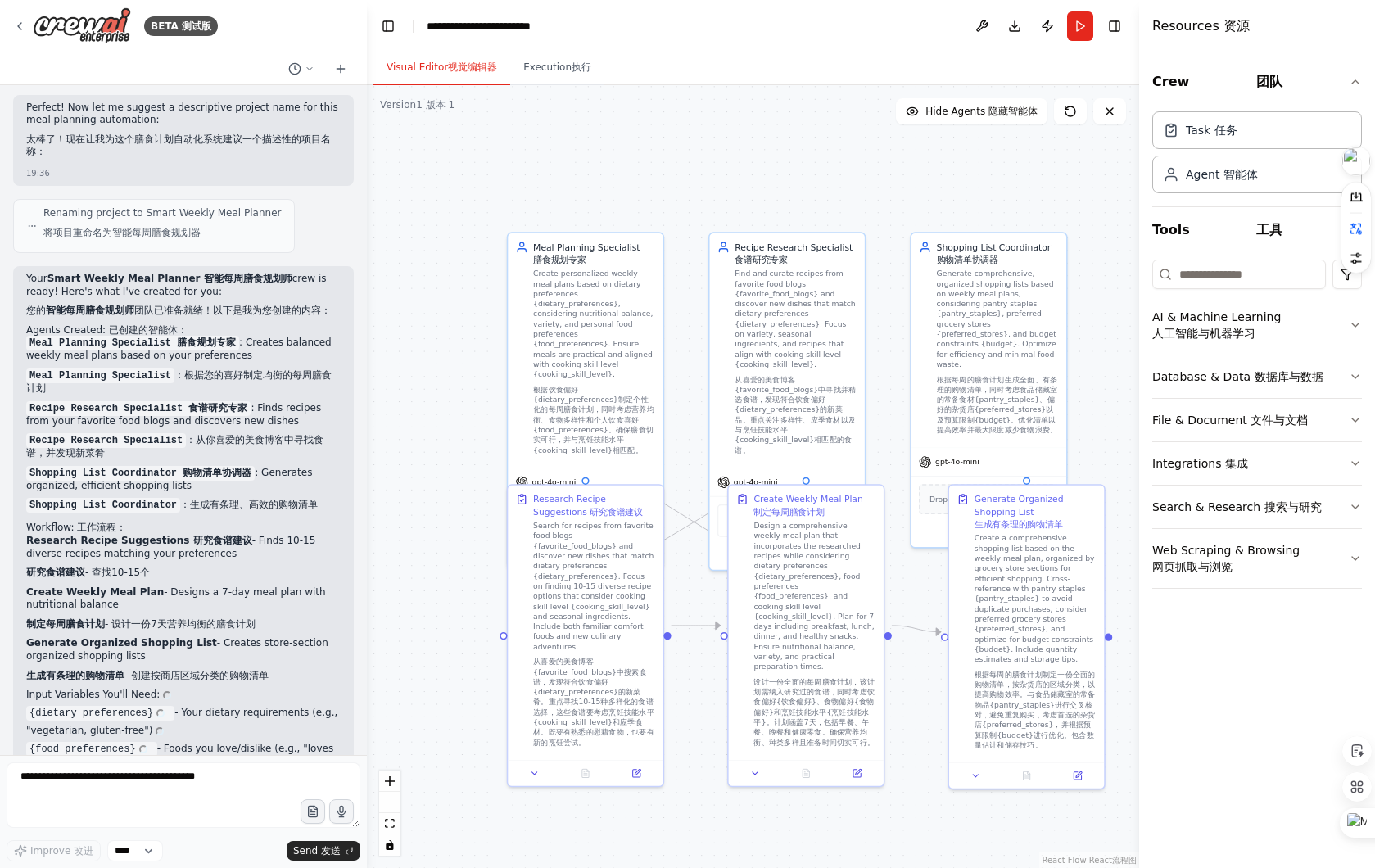
scroll to position [1594, 0]
